Goal: Contribute content

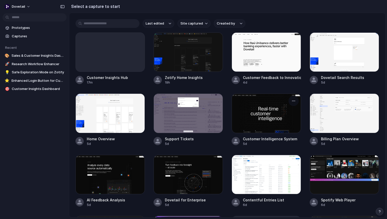
click at [263, 120] on div at bounding box center [265, 113] width 69 height 39
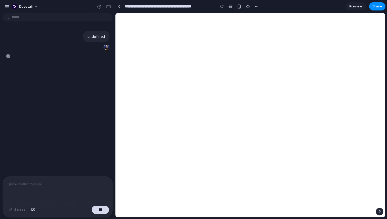
type input "**********"
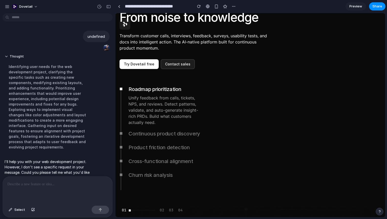
scroll to position [46, 0]
